Goal: Information Seeking & Learning: Learn about a topic

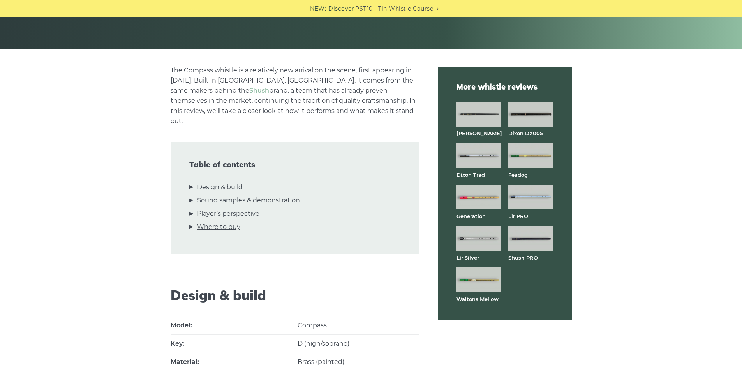
scroll to position [104, 0]
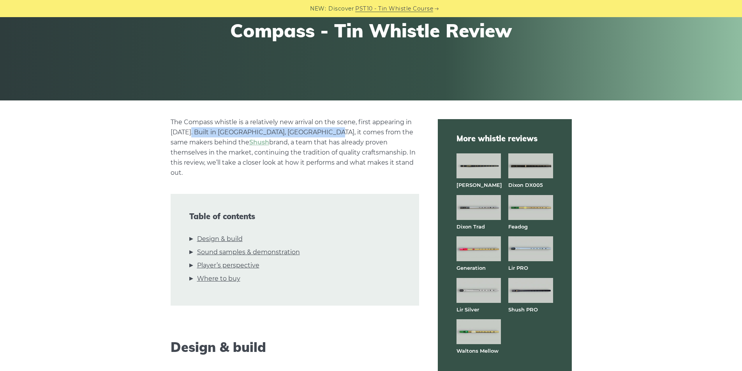
drag, startPoint x: 188, startPoint y: 132, endPoint x: 320, endPoint y: 134, distance: 132.1
click at [320, 134] on p "The Compass whistle is a relatively new arrival on the scene, first appearing i…" at bounding box center [295, 147] width 249 height 61
click at [328, 152] on p "The Compass whistle is a relatively new arrival on the scene, first appearing i…" at bounding box center [295, 147] width 249 height 61
click at [198, 145] on p "The Compass whistle is a relatively new arrival on the scene, first appearing i…" at bounding box center [295, 147] width 249 height 61
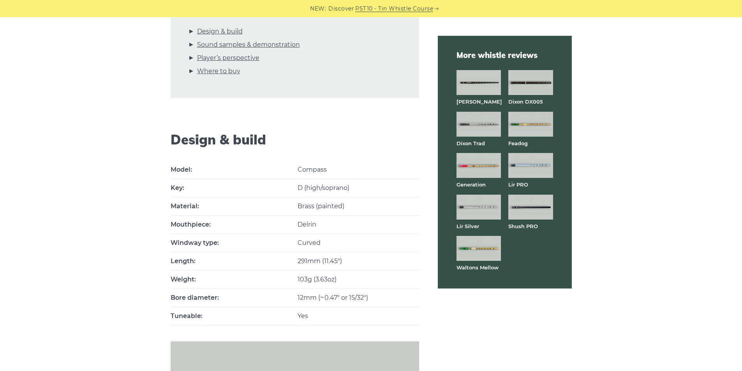
scroll to position [0, 0]
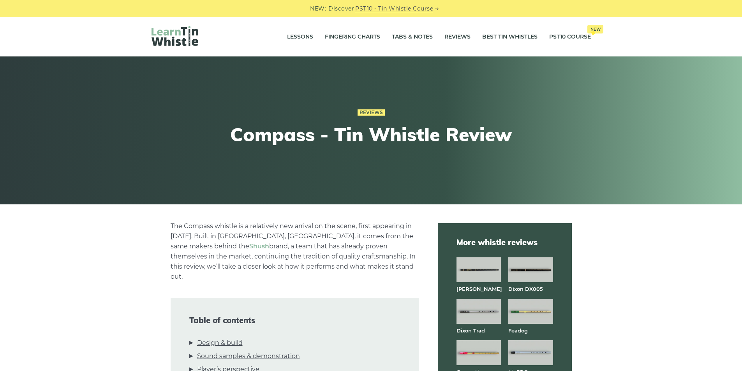
click at [174, 40] on img at bounding box center [175, 36] width 47 height 20
